Goal: Obtain resource: Obtain resource

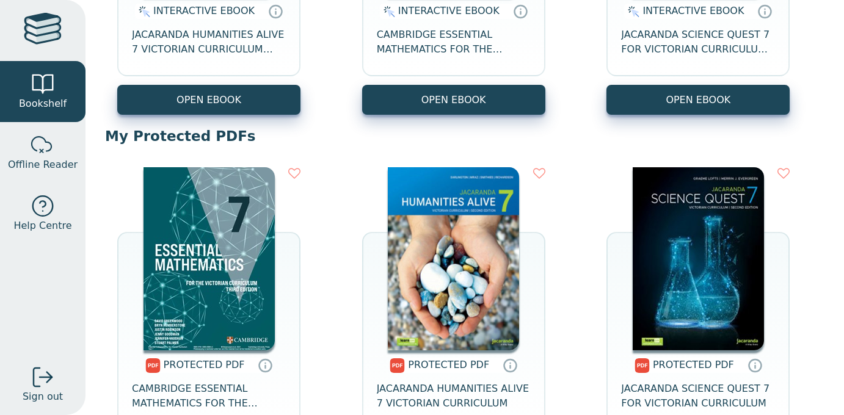
scroll to position [374, 0]
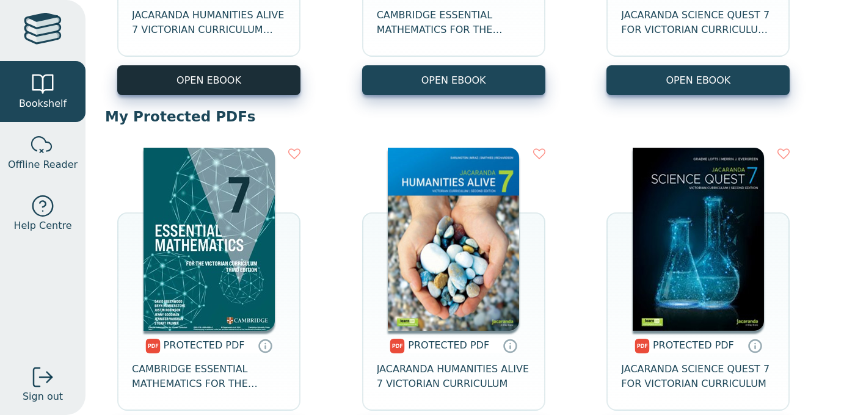
click at [252, 81] on button "OPEN EBOOK" at bounding box center [208, 80] width 183 height 30
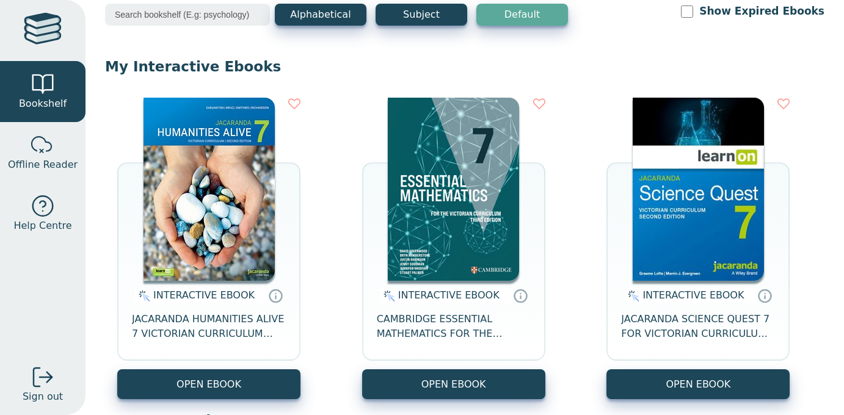
scroll to position [70, 0]
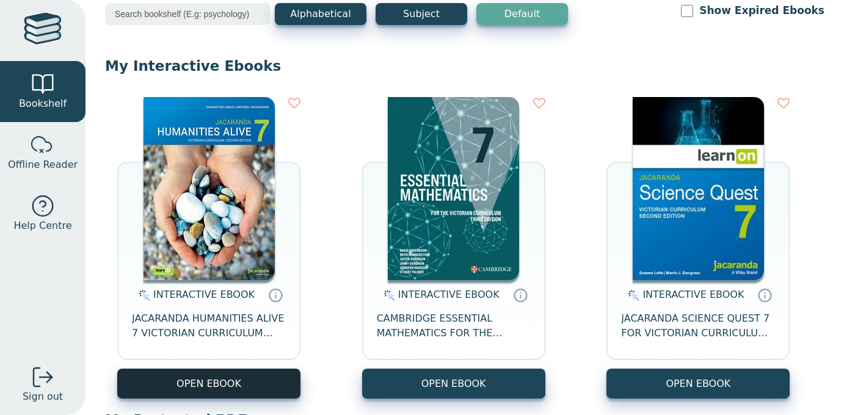
click at [255, 373] on button "OPEN EBOOK" at bounding box center [208, 384] width 183 height 30
